Goal: Navigation & Orientation: Find specific page/section

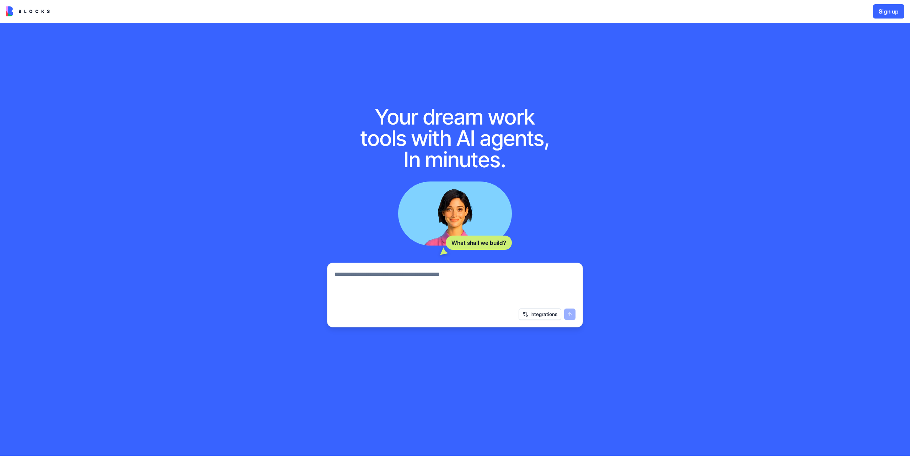
click at [41, 17] on div "Sign up" at bounding box center [455, 11] width 910 height 23
click at [42, 14] on img at bounding box center [28, 11] width 44 height 10
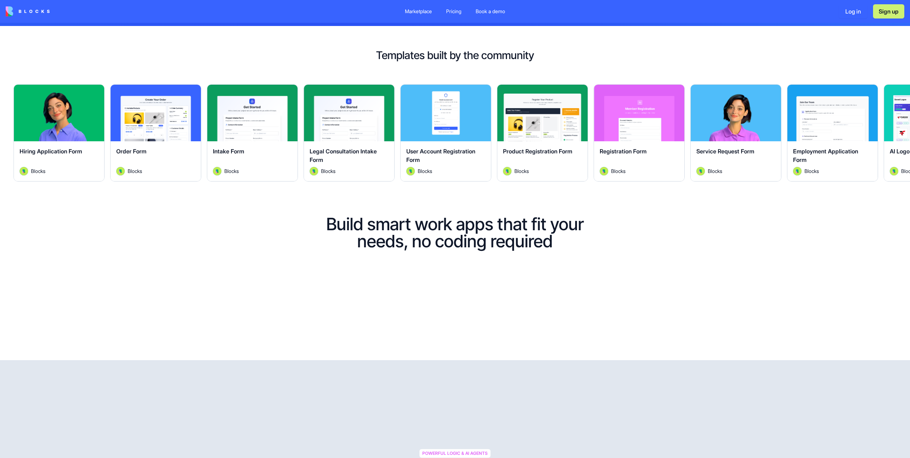
scroll to position [281, 0]
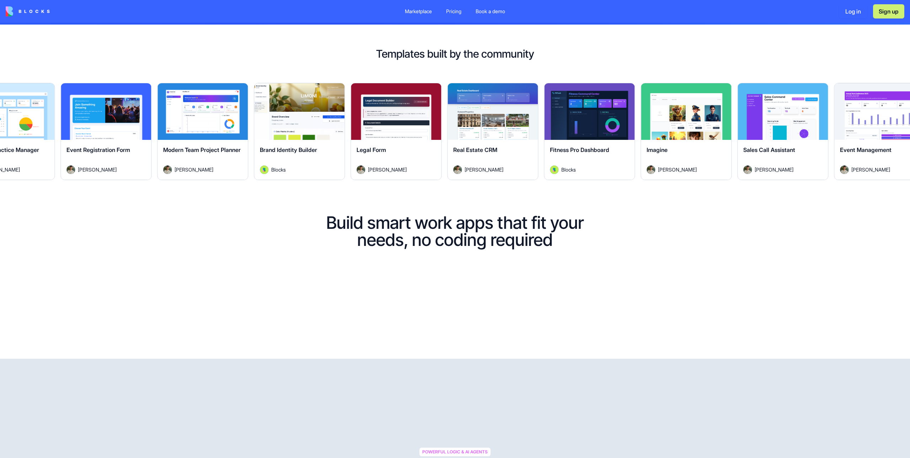
drag, startPoint x: 173, startPoint y: 167, endPoint x: 447, endPoint y: 180, distance: 274.1
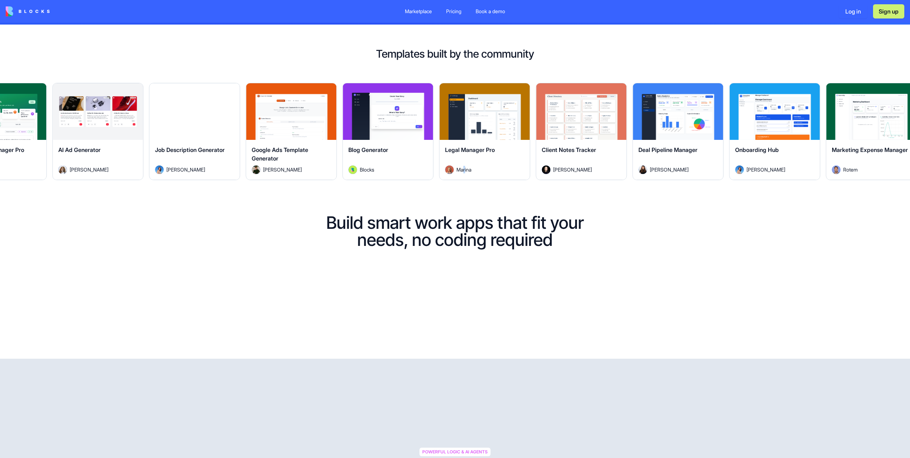
drag, startPoint x: 500, startPoint y: 167, endPoint x: 463, endPoint y: 167, distance: 37.0
click at [463, 167] on span "Marina" at bounding box center [463, 169] width 15 height 7
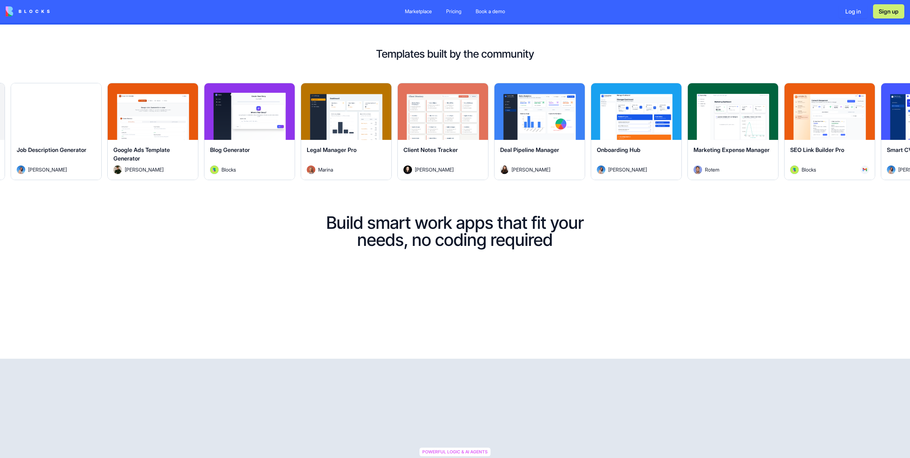
drag, startPoint x: 741, startPoint y: 161, endPoint x: 640, endPoint y: 161, distance: 101.7
click at [646, 161] on div "Onboarding Hub" at bounding box center [636, 155] width 79 height 20
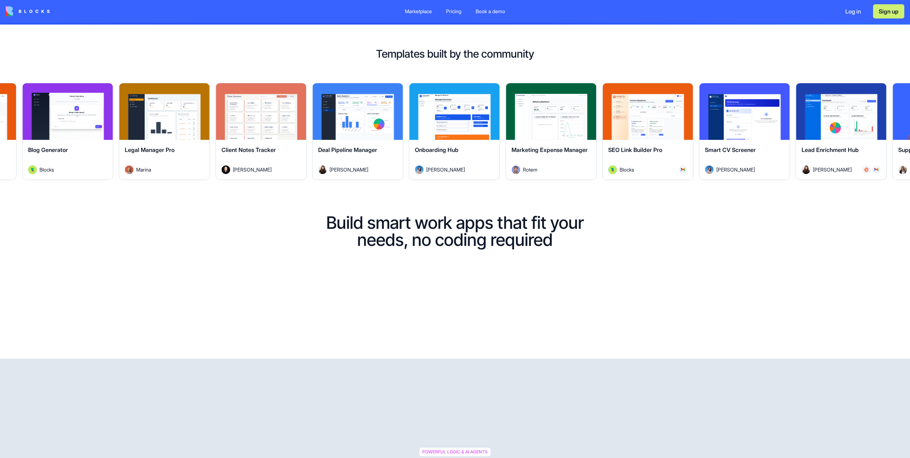
drag, startPoint x: 754, startPoint y: 154, endPoint x: 705, endPoint y: 156, distance: 49.5
click at [706, 156] on div "Smart CV Screener" at bounding box center [744, 155] width 79 height 20
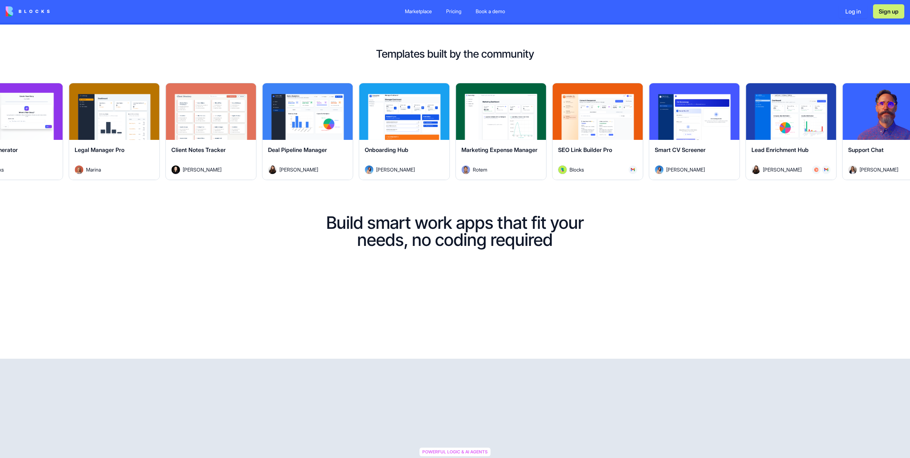
click at [790, 140] on div "Lead Enrichment Hub [PERSON_NAME]" at bounding box center [791, 160] width 90 height 40
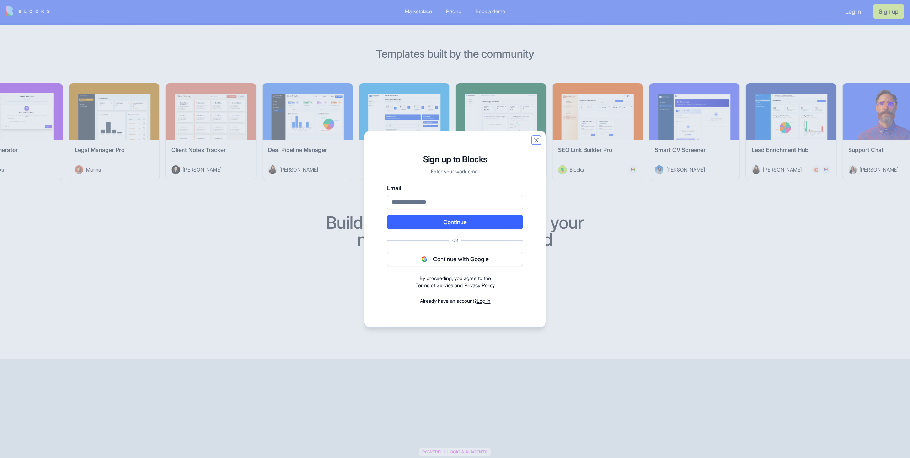
click at [536, 139] on button "Close" at bounding box center [536, 140] width 7 height 7
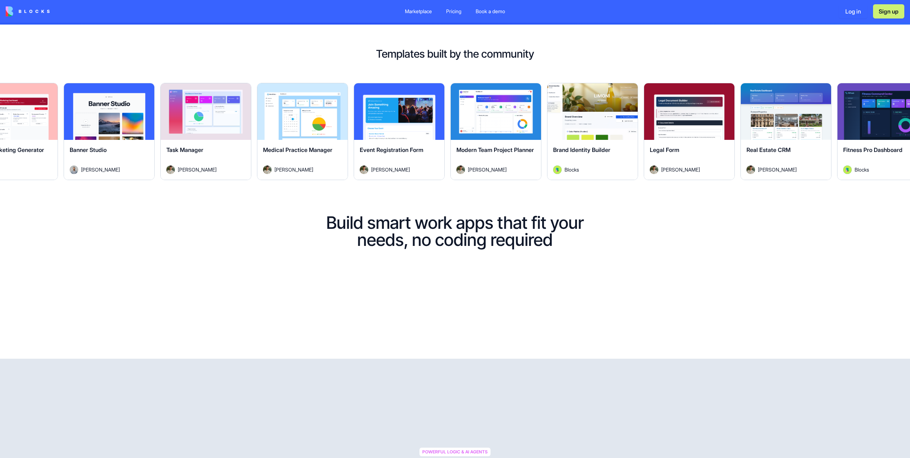
click at [561, 149] on span "Brand Identity Builder" at bounding box center [581, 149] width 57 height 7
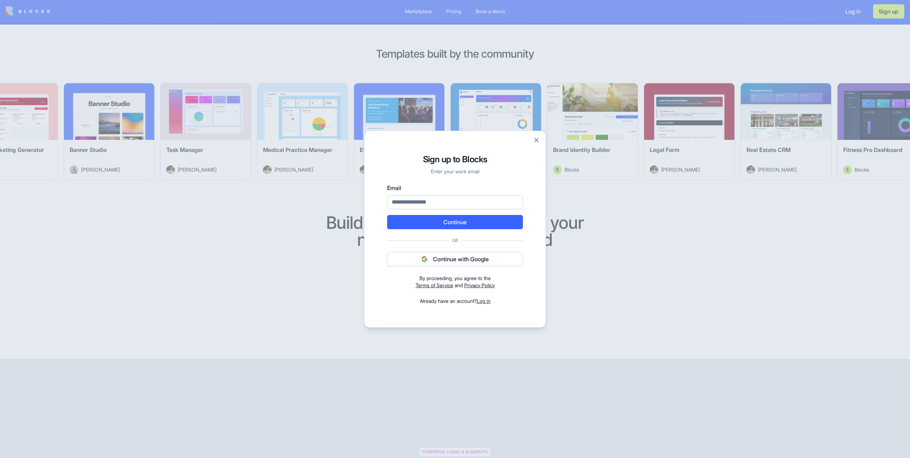
drag, startPoint x: 534, startPoint y: 132, endPoint x: 534, endPoint y: 138, distance: 6.0
click at [534, 135] on div "Signup to Blocks Sign up to Blocks Enter your work email Email Continue Or Cont…" at bounding box center [455, 228] width 182 height 197
click at [534, 139] on button "Close" at bounding box center [536, 140] width 7 height 7
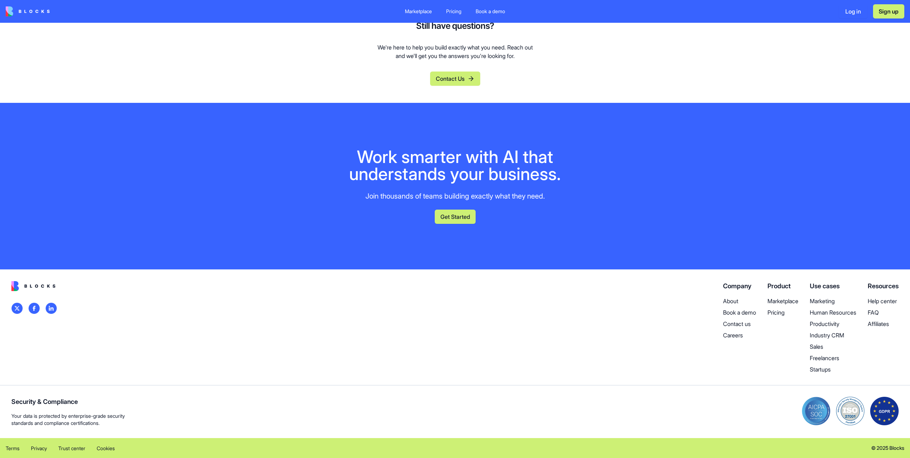
scroll to position [3064, 0]
click at [872, 316] on p "FAQ" at bounding box center [883, 312] width 31 height 9
